Goal: Task Accomplishment & Management: Manage account settings

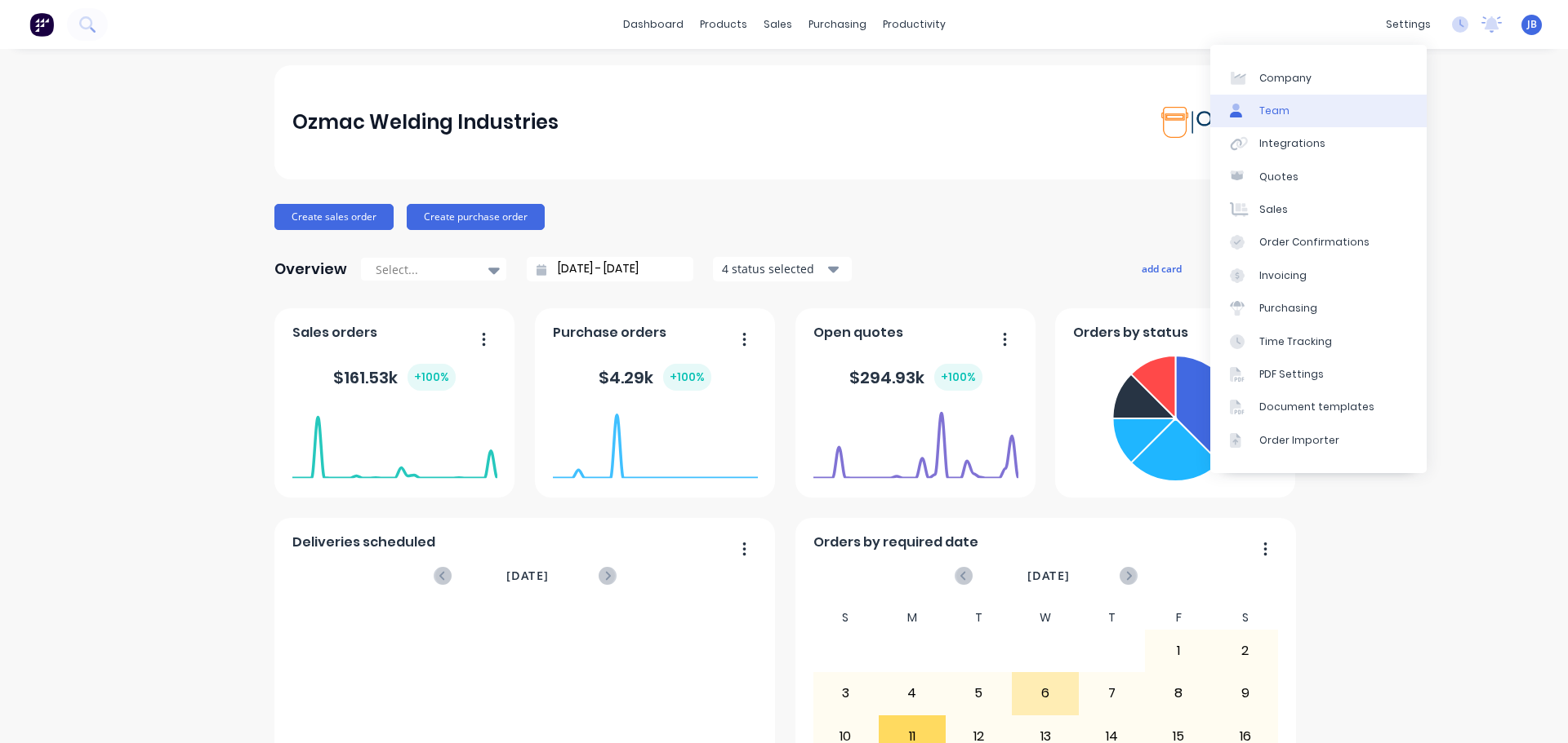
click at [1282, 109] on div "Team" at bounding box center [1273, 111] width 31 height 15
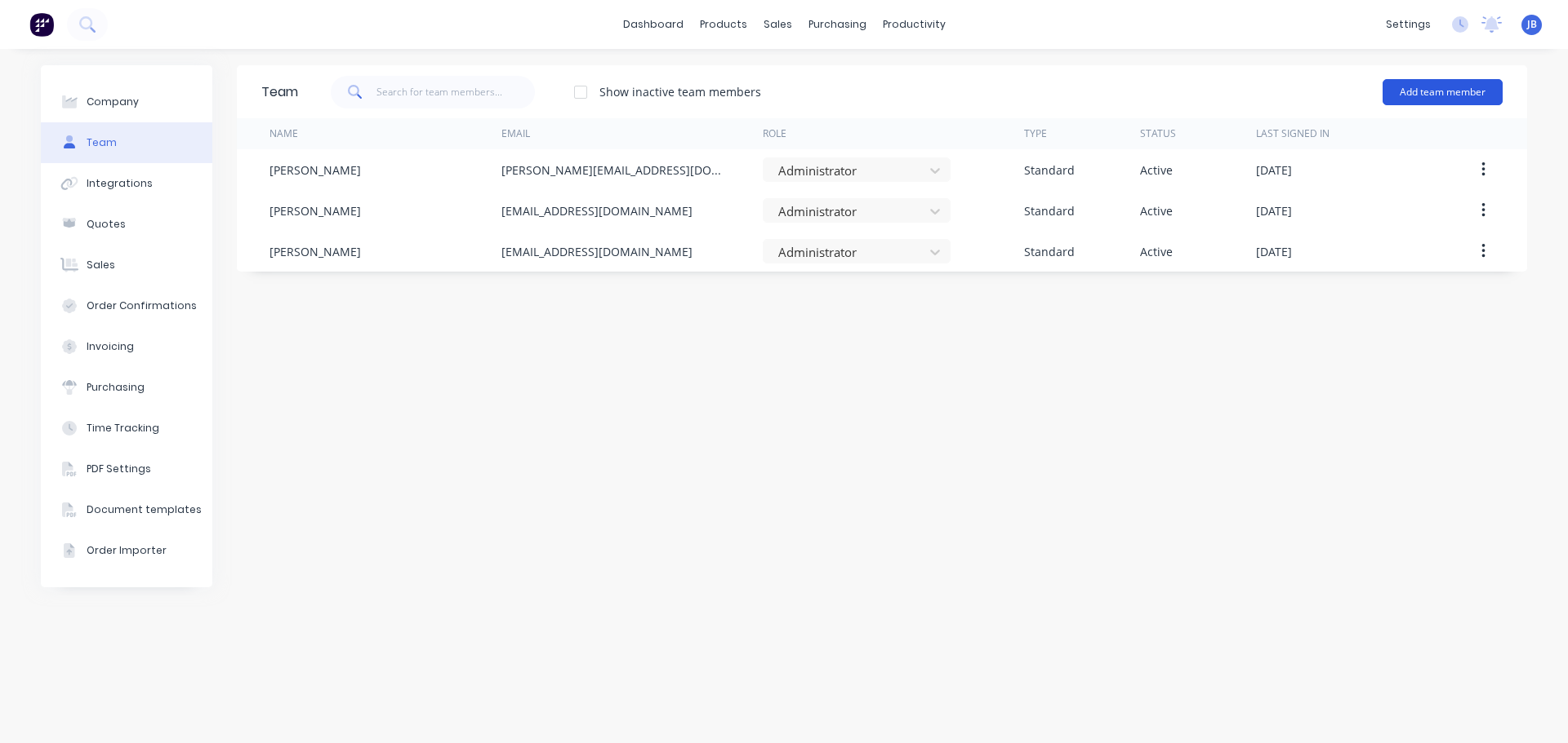
click at [1446, 94] on button "Add team member" at bounding box center [1441, 92] width 120 height 26
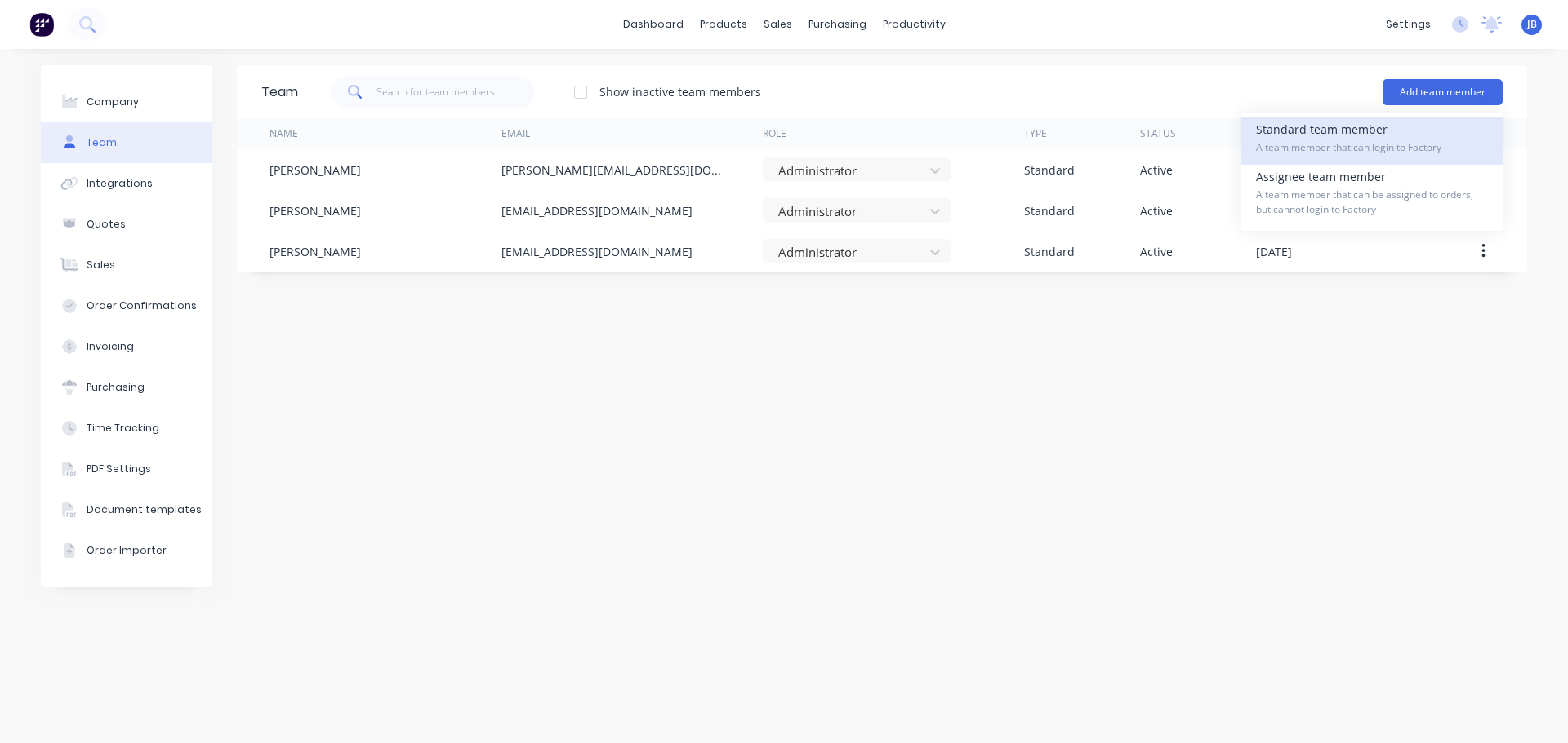
click at [1385, 153] on span "A team member that can login to Factory" at bounding box center [1371, 147] width 232 height 15
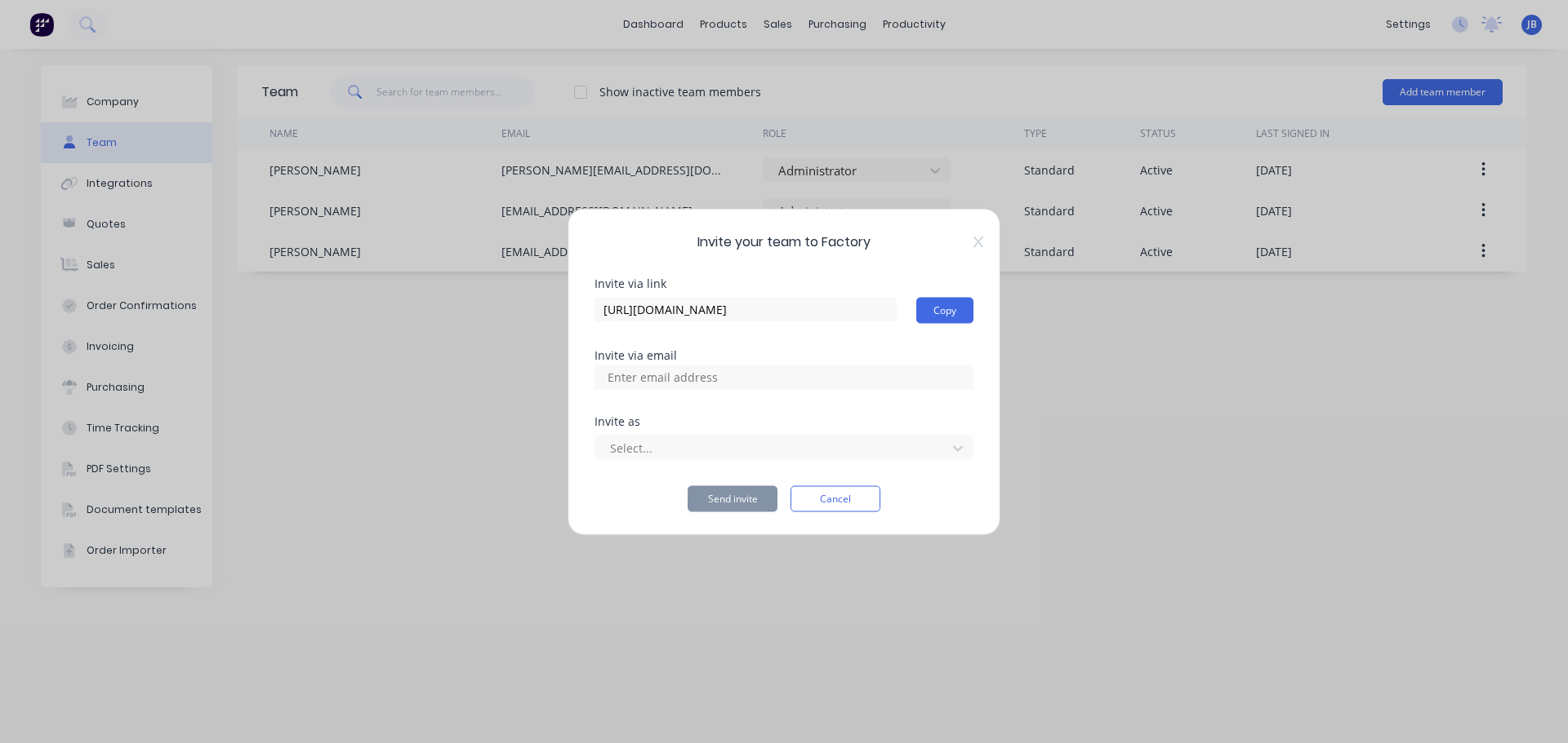
click at [756, 380] on input at bounding box center [679, 376] width 163 height 25
type input "J"
type input "[PERSON_NAME][EMAIL_ADDRESS][DOMAIN_NAME]"
click at [668, 444] on div at bounding box center [773, 448] width 330 height 21
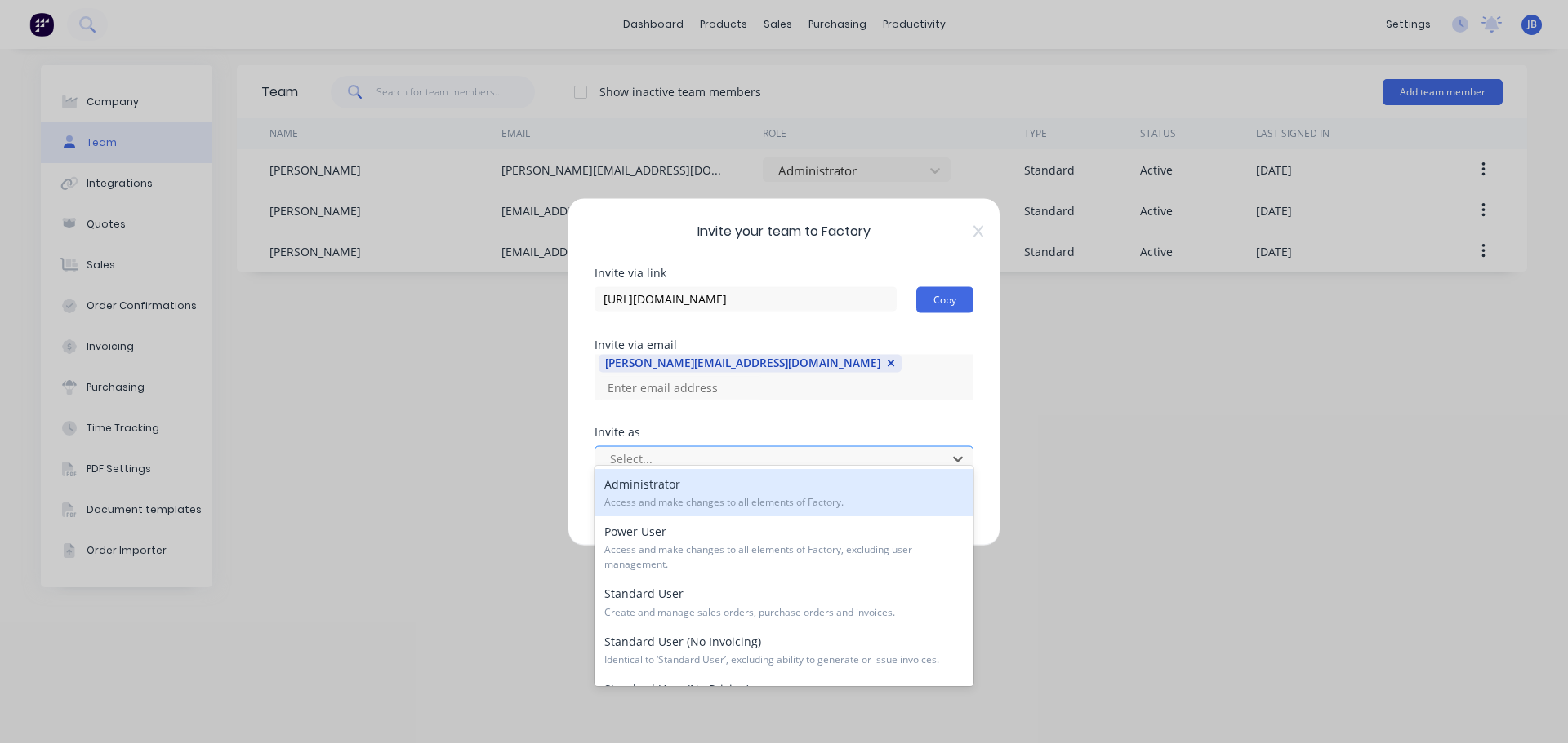
click at [695, 453] on div at bounding box center [773, 458] width 330 height 21
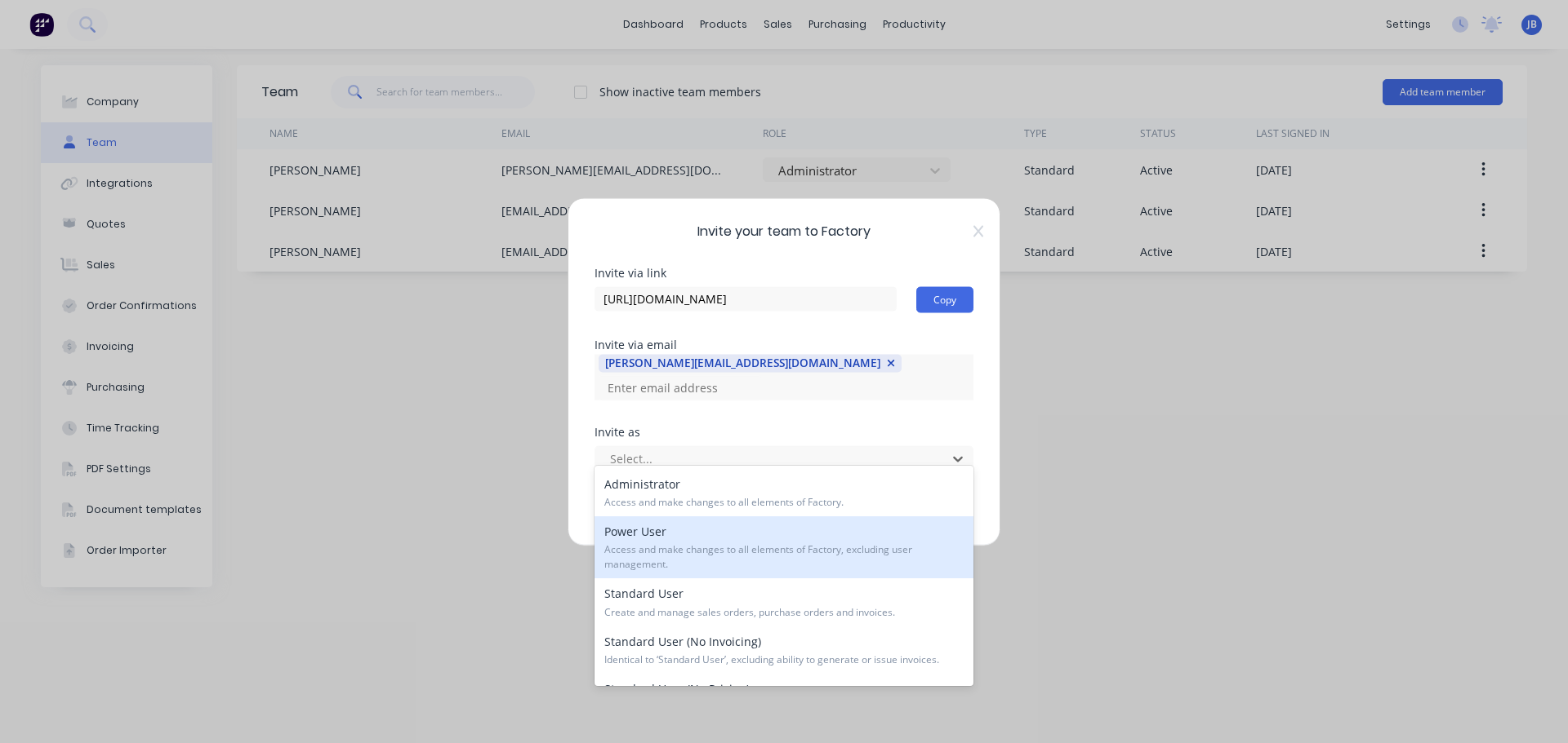
click at [776, 562] on span "Access and make changes to all elements of Factory, excluding user management." at bounding box center [783, 557] width 359 height 30
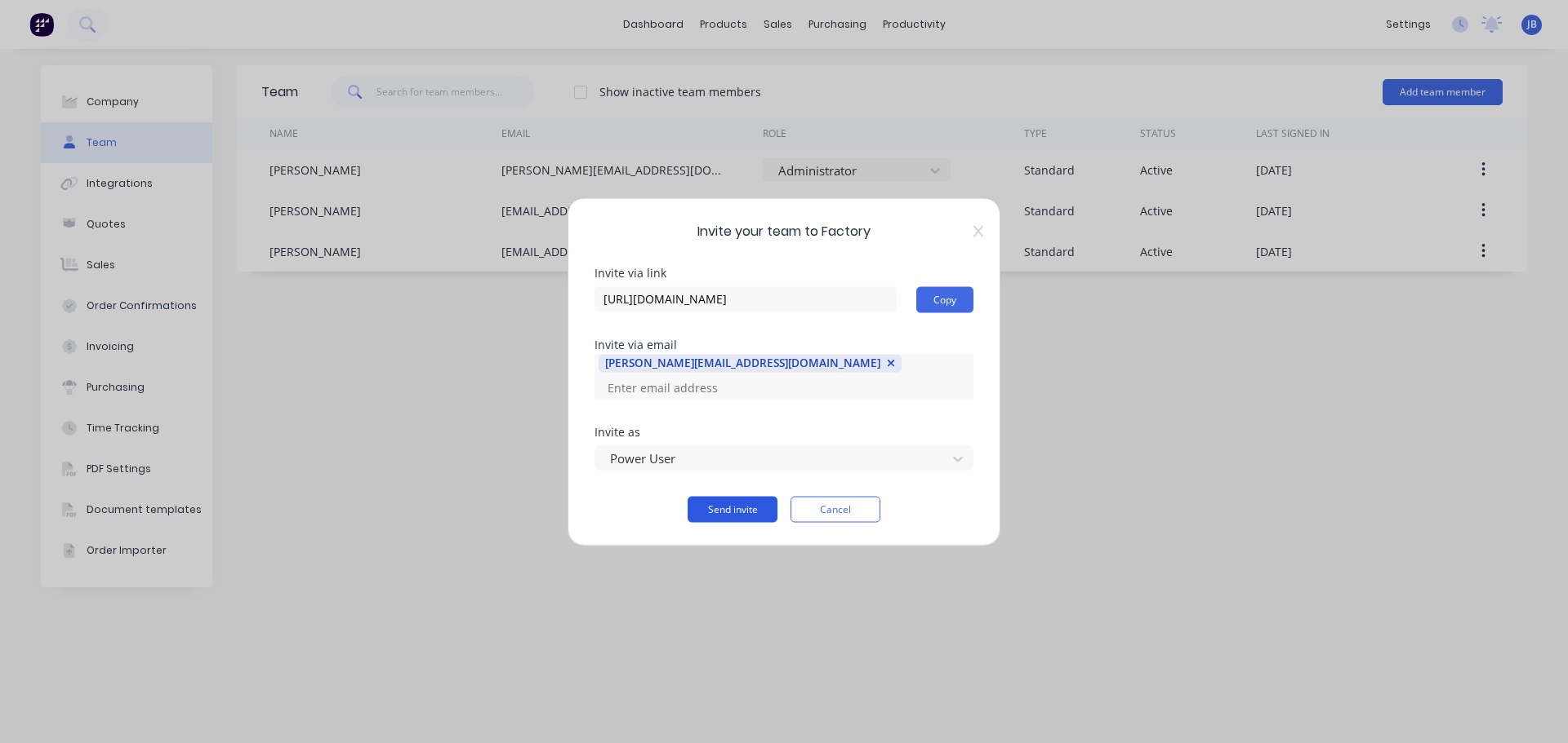
click at [739, 502] on button "Send invite" at bounding box center [732, 509] width 90 height 26
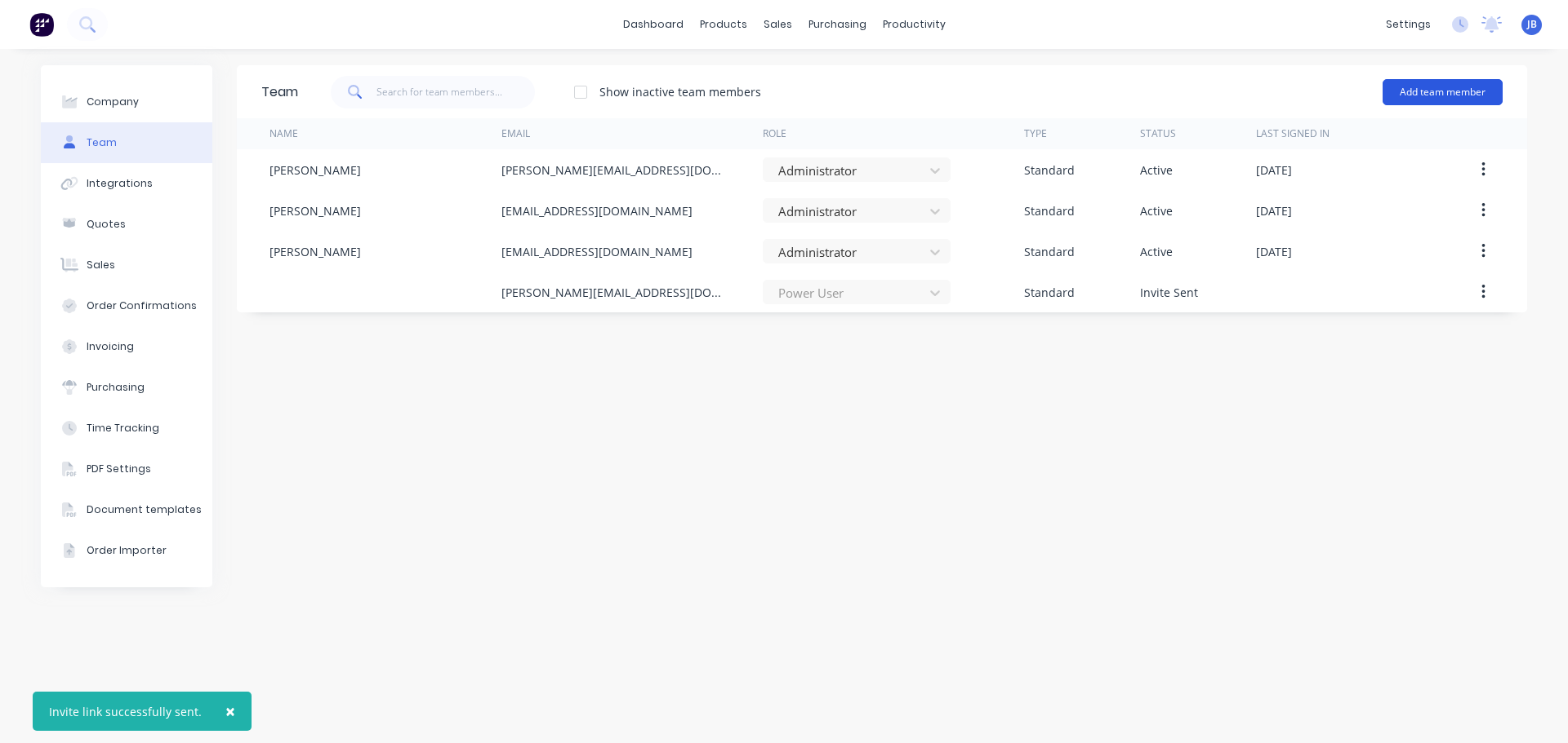
click at [1445, 94] on button "Add team member" at bounding box center [1441, 92] width 120 height 26
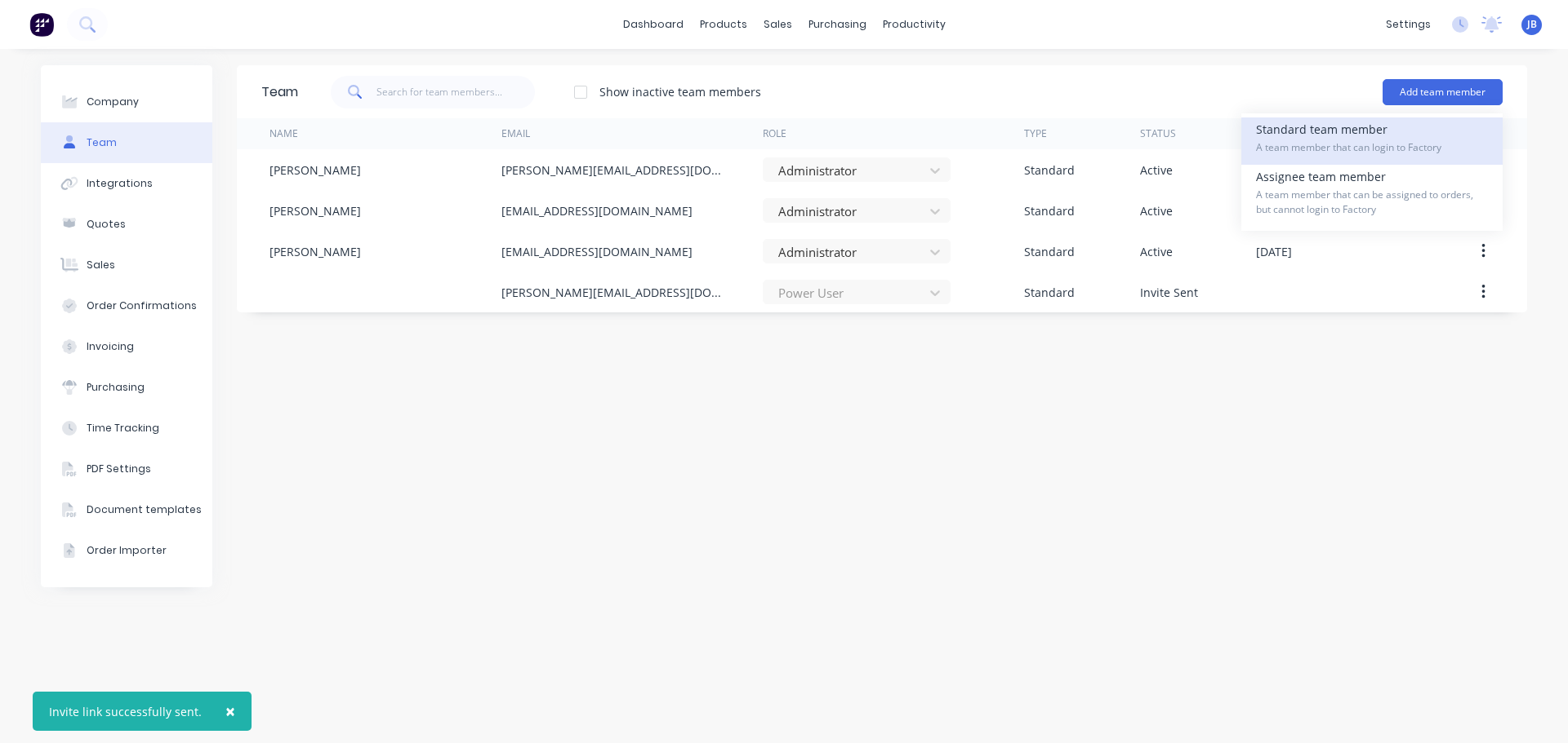
click at [1340, 144] on span "A team member that can login to Factory" at bounding box center [1371, 147] width 232 height 15
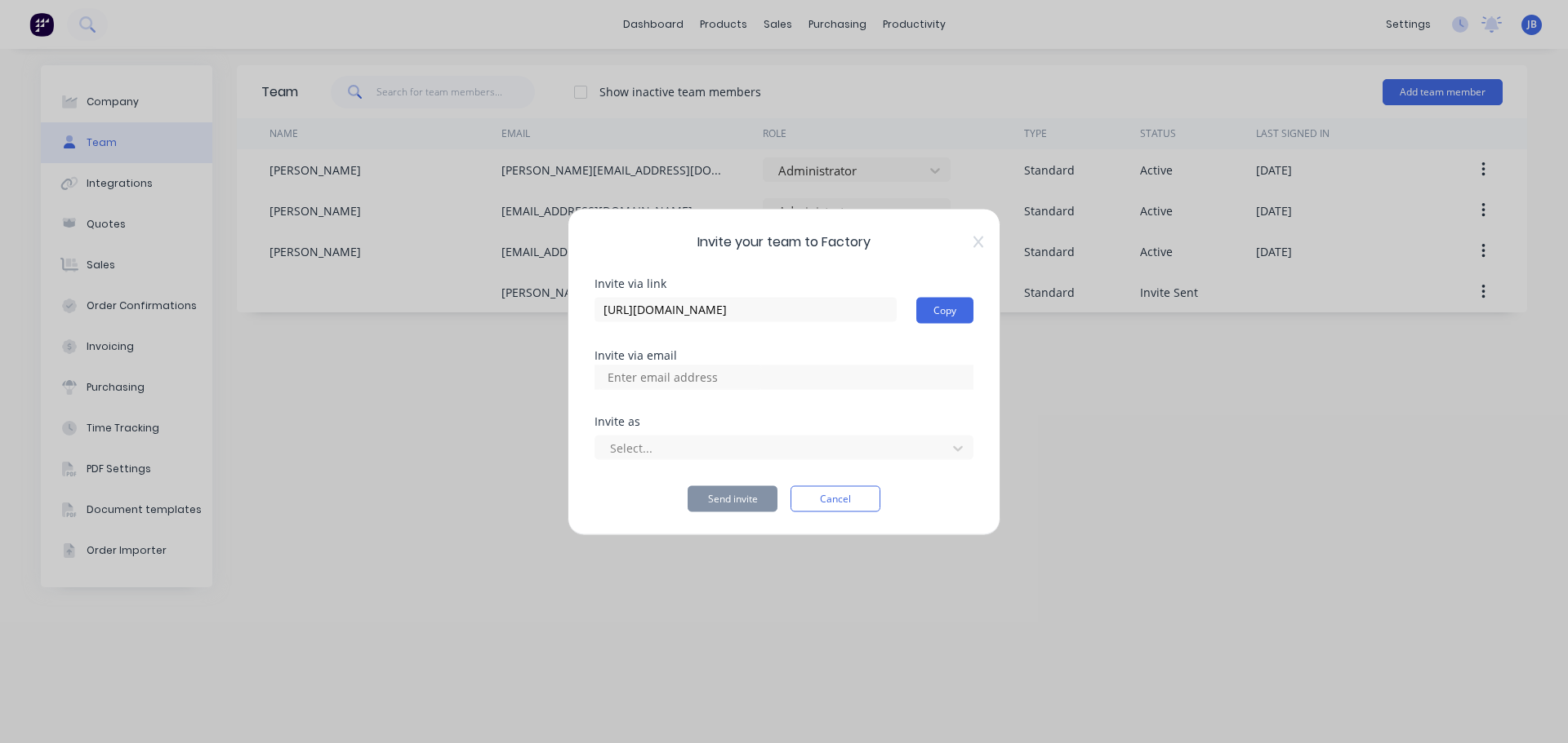
click at [972, 245] on span "Invite your team to Factory" at bounding box center [783, 242] width 379 height 20
click at [809, 382] on div at bounding box center [783, 376] width 379 height 25
click at [706, 371] on input at bounding box center [679, 376] width 163 height 25
click at [626, 442] on div at bounding box center [773, 448] width 330 height 21
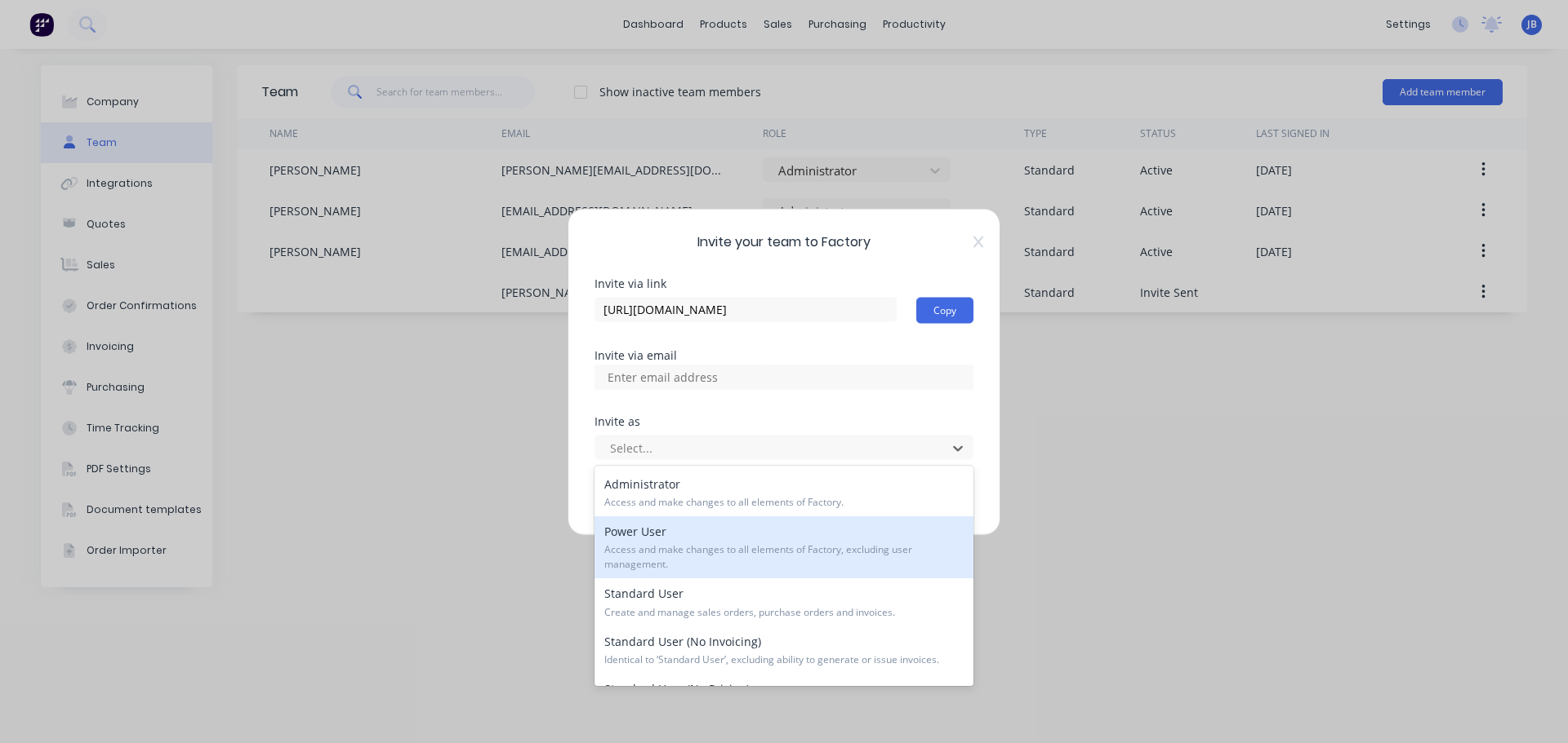
click at [641, 565] on span "Access and make changes to all elements of Factory, excluding user management." at bounding box center [783, 557] width 359 height 30
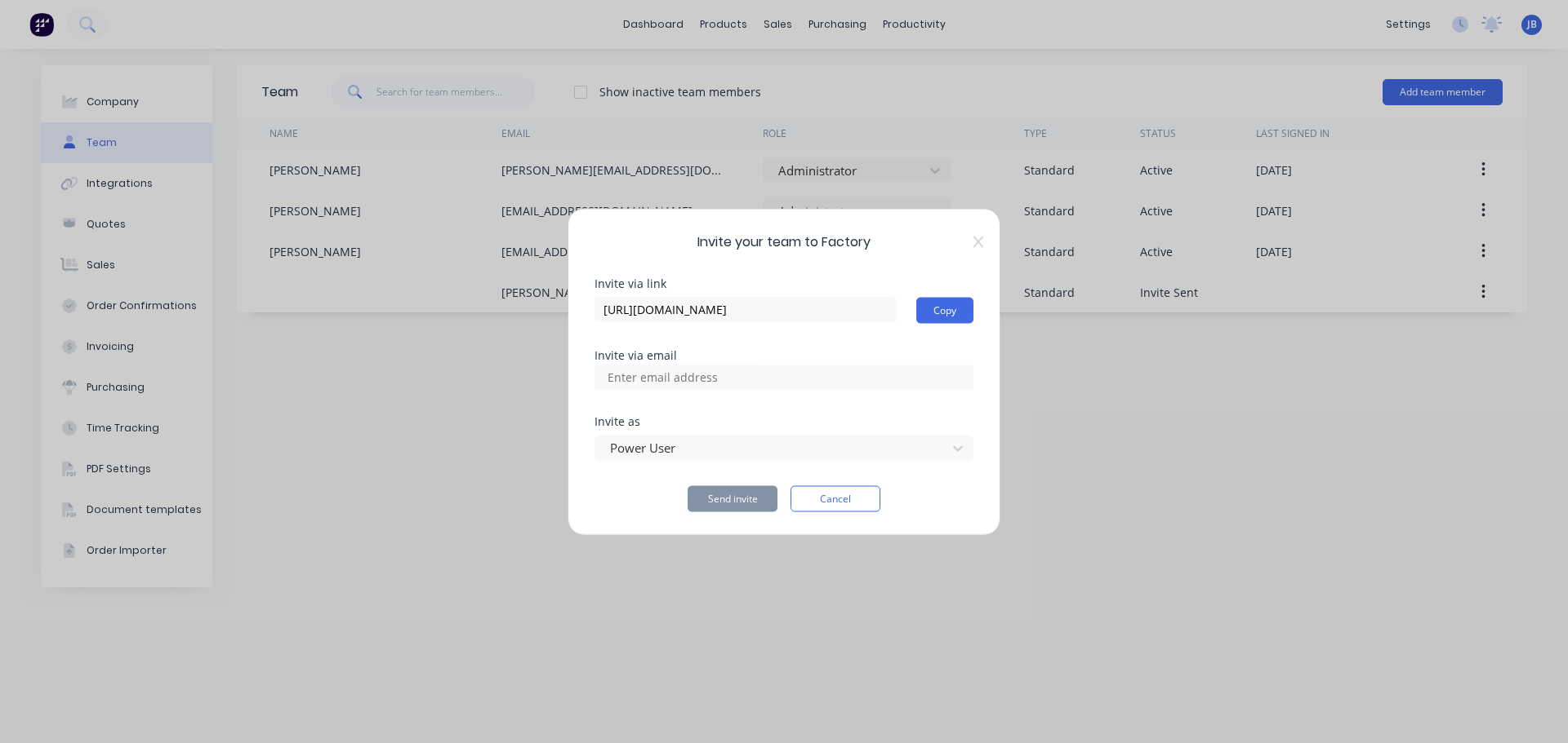
click at [700, 374] on input at bounding box center [679, 376] width 163 height 25
click at [911, 441] on div at bounding box center [773, 448] width 330 height 21
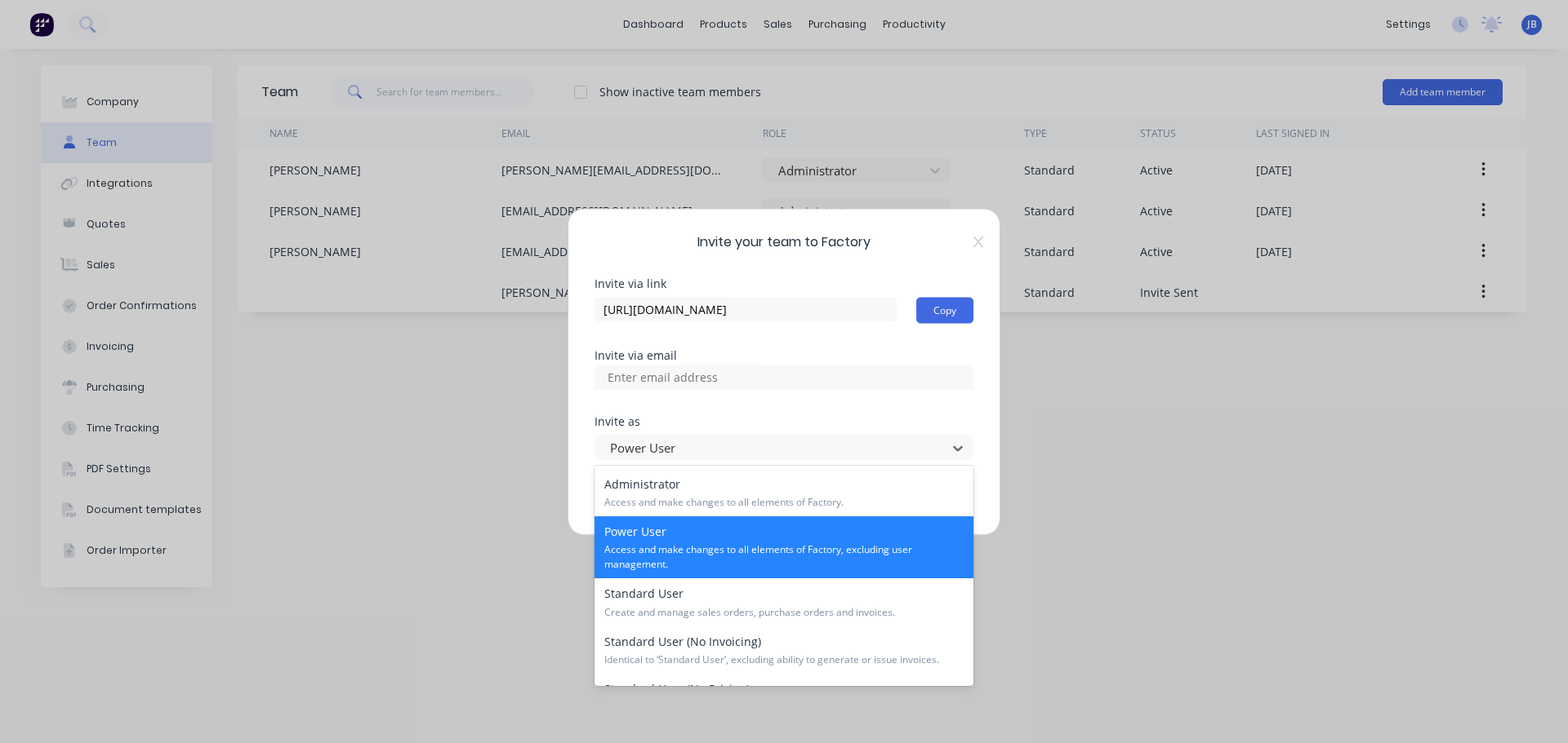
click at [804, 552] on span "Access and make changes to all elements of Factory, excluding user management." at bounding box center [783, 557] width 359 height 30
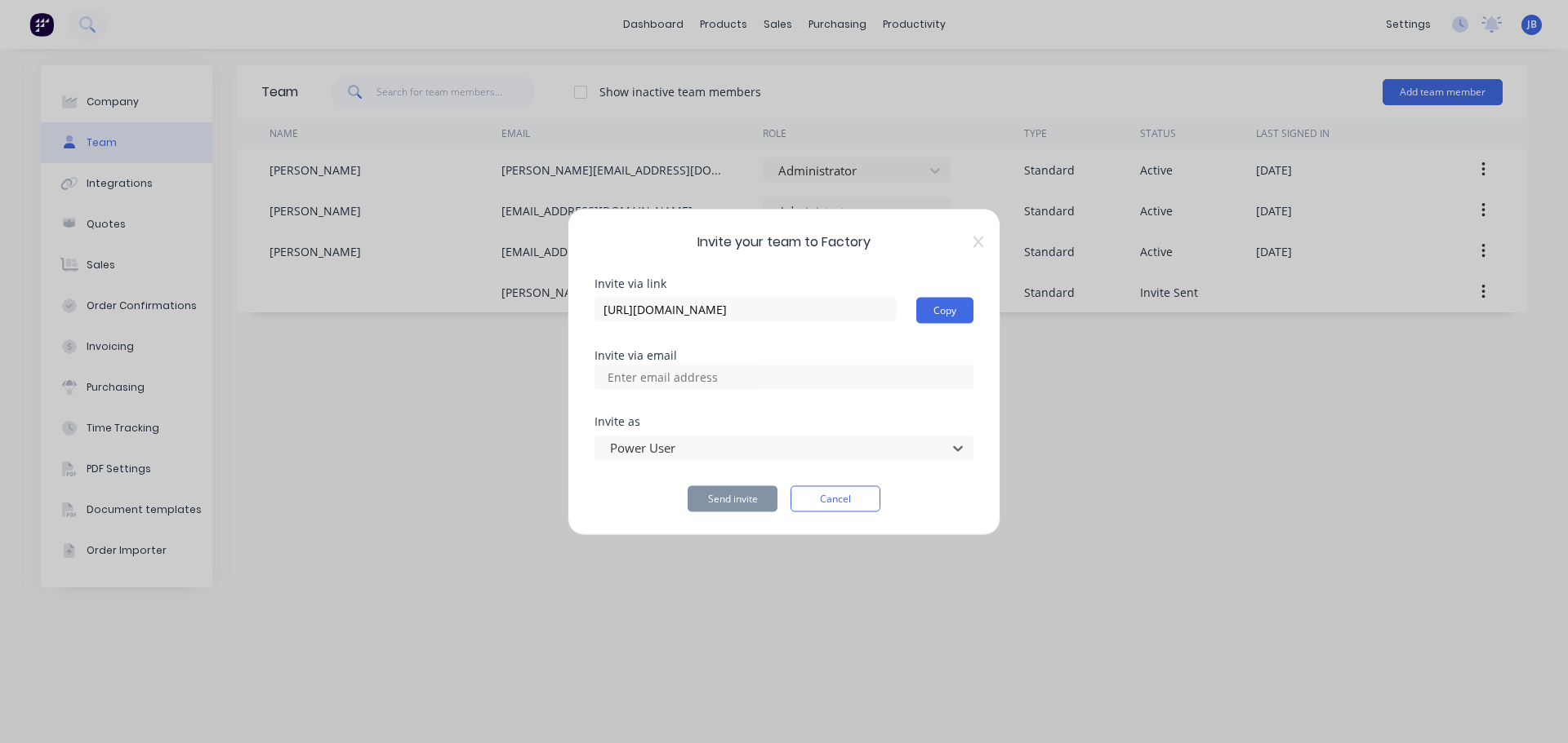
click at [779, 380] on div at bounding box center [783, 376] width 379 height 25
click at [691, 372] on input at bounding box center [679, 376] width 163 height 25
